Goal: Information Seeking & Learning: Check status

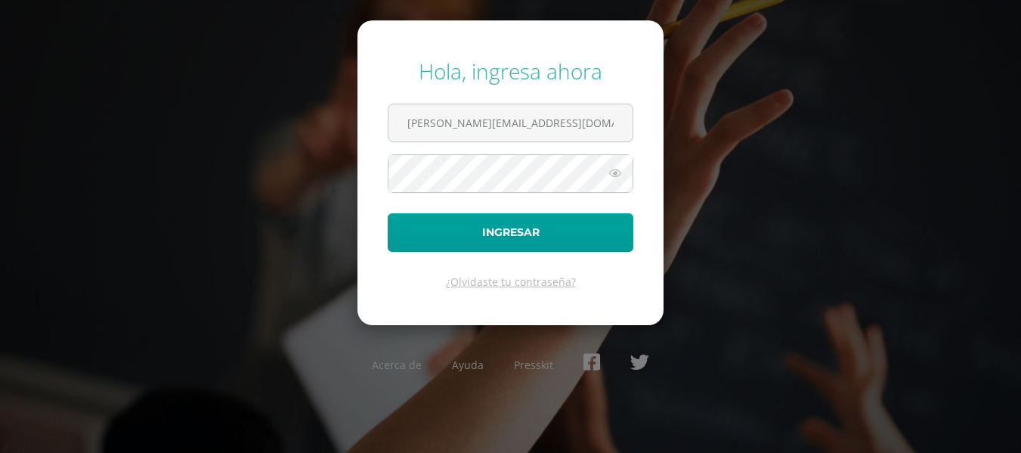
type input "[PERSON_NAME][EMAIL_ADDRESS][DOMAIN_NAME]"
click at [388, 213] on button "Ingresar" at bounding box center [511, 232] width 246 height 39
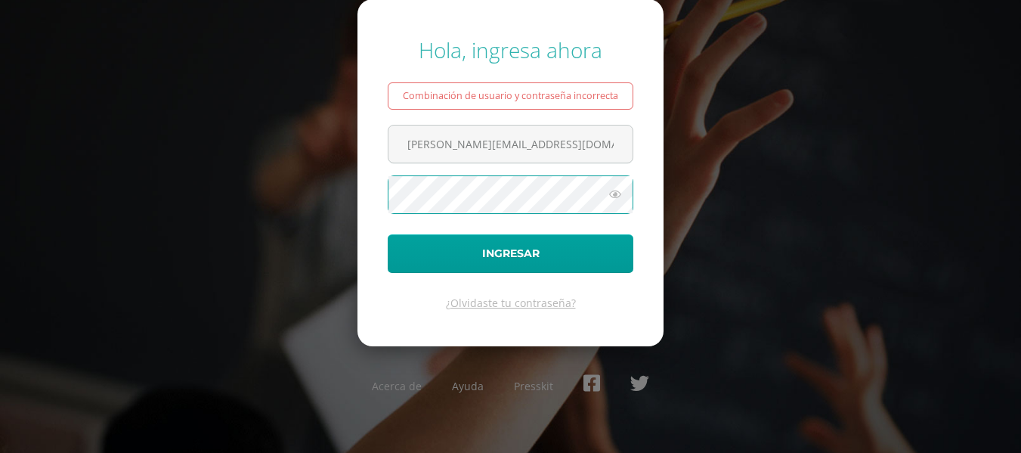
click at [388, 234] on button "Ingresar" at bounding box center [511, 253] width 246 height 39
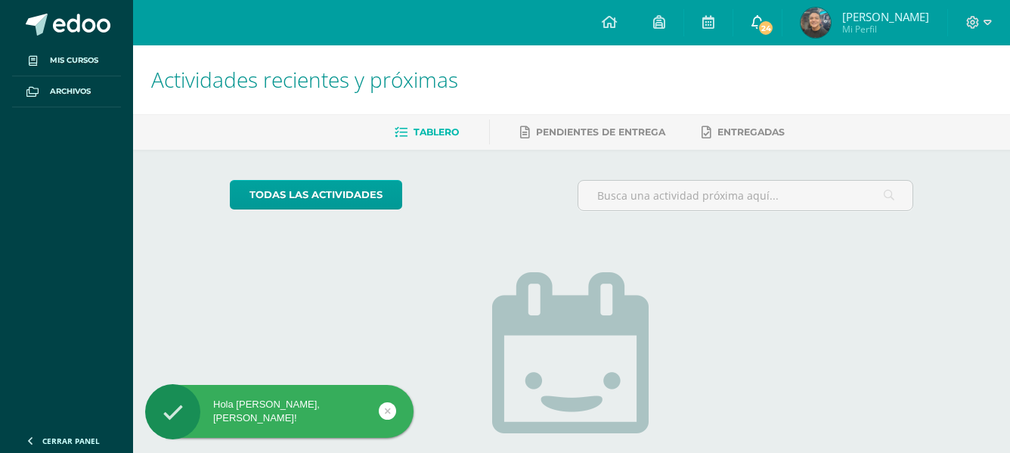
click at [764, 18] on icon at bounding box center [757, 22] width 12 height 14
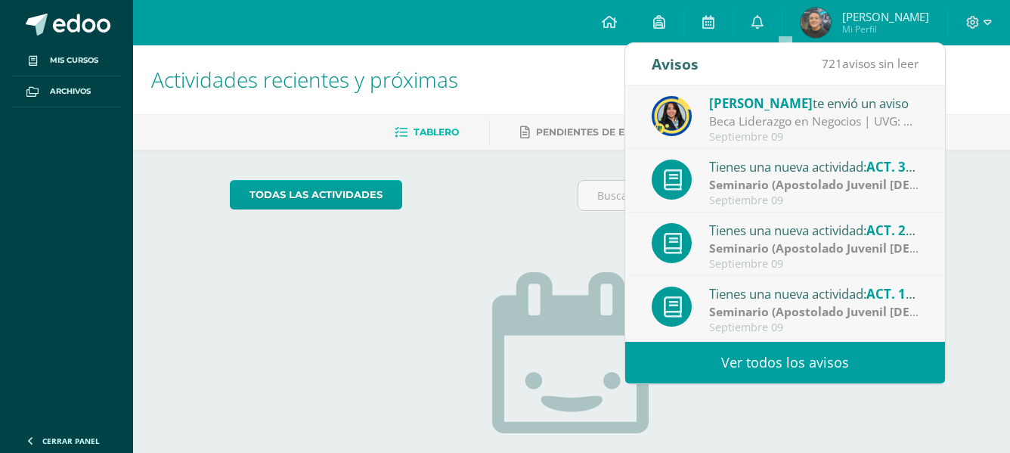
click at [976, 308] on div "Actividades recientes y próximas Tablero Pendientes de entrega Entregadas todas…" at bounding box center [571, 330] width 877 height 571
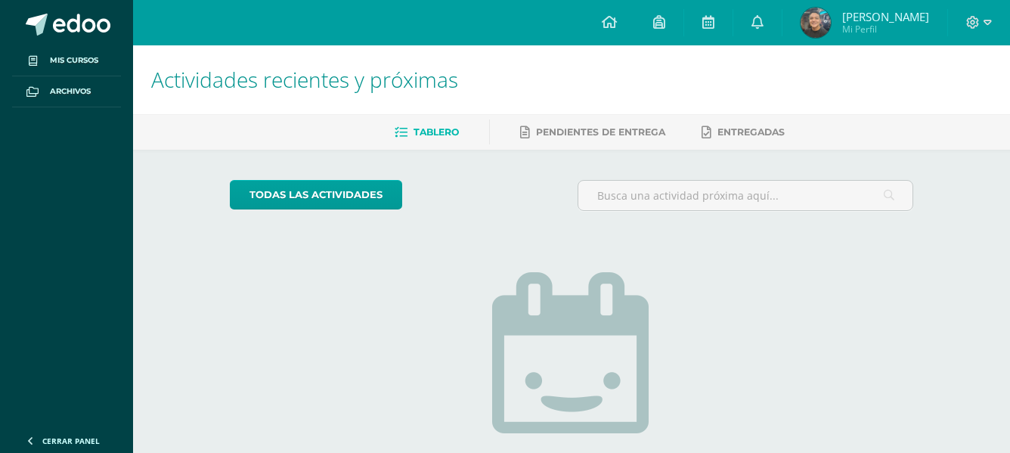
click at [900, 18] on span "Ramiro Jael" at bounding box center [885, 16] width 87 height 15
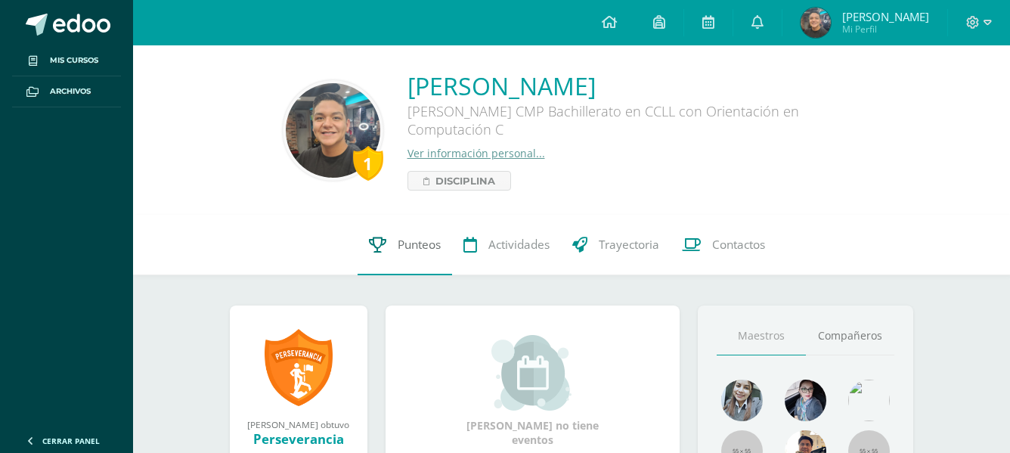
click at [399, 252] on span "Punteos" at bounding box center [419, 245] width 43 height 16
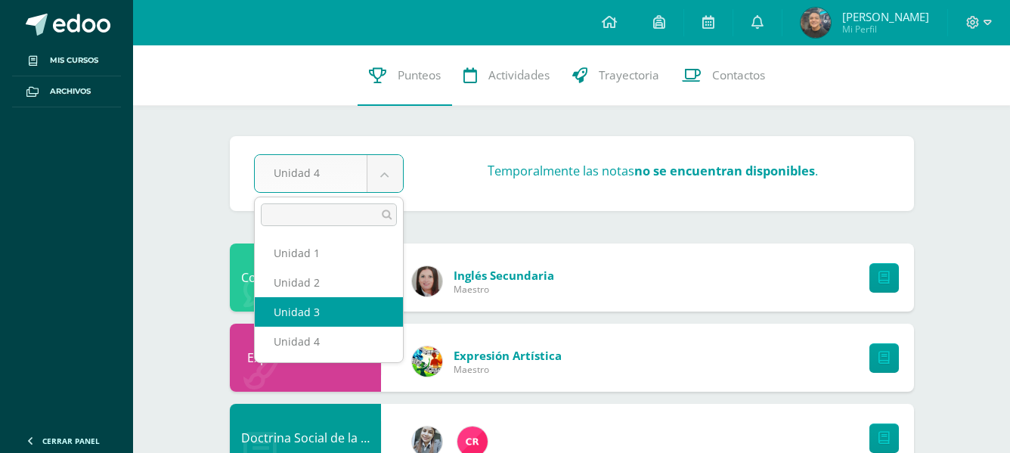
select select "Unidad 3"
